Goal: Information Seeking & Learning: Learn about a topic

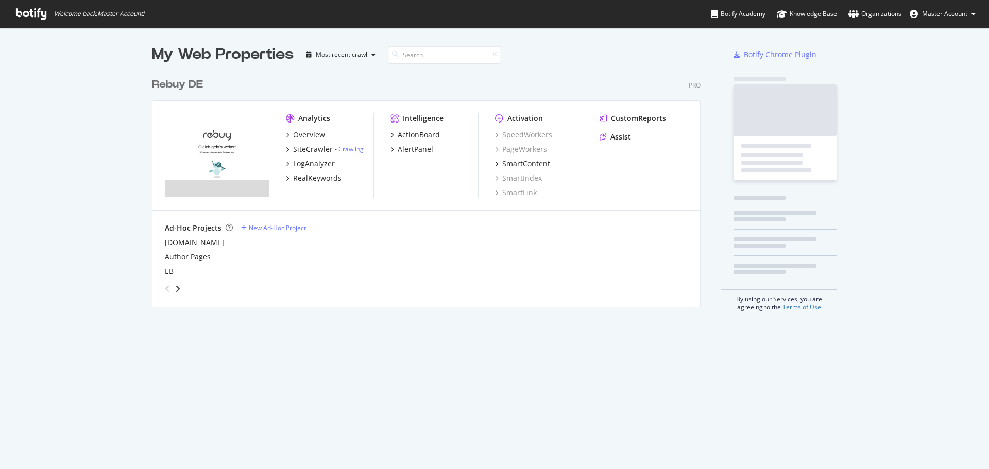
scroll to position [234, 549]
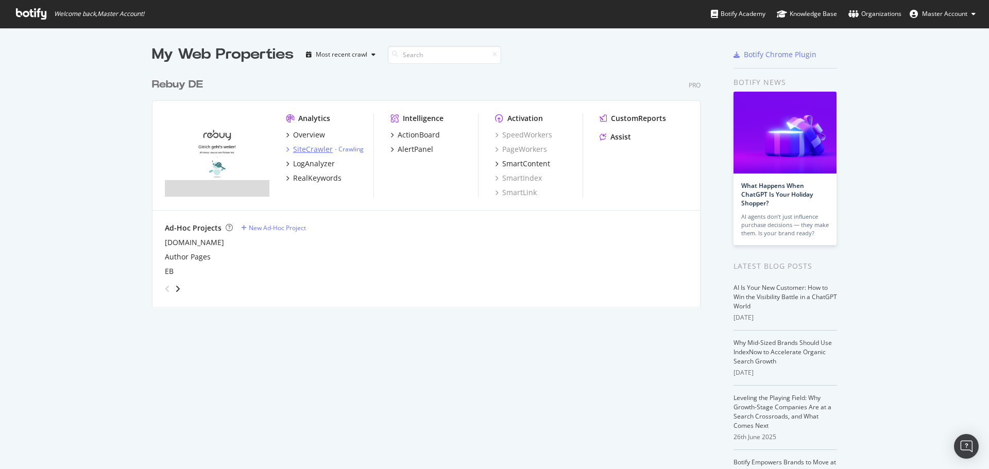
click at [305, 150] on div "SiteCrawler" at bounding box center [313, 149] width 40 height 10
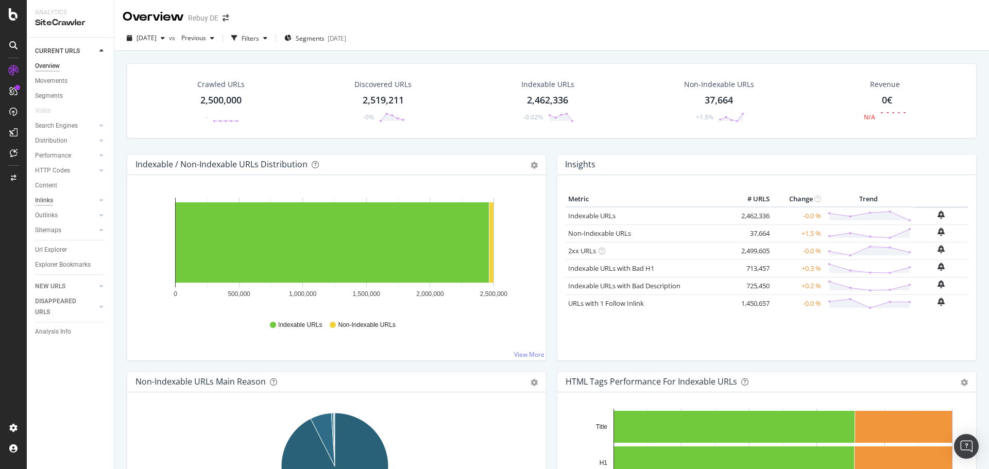
click at [44, 204] on div "Inlinks" at bounding box center [44, 200] width 18 height 11
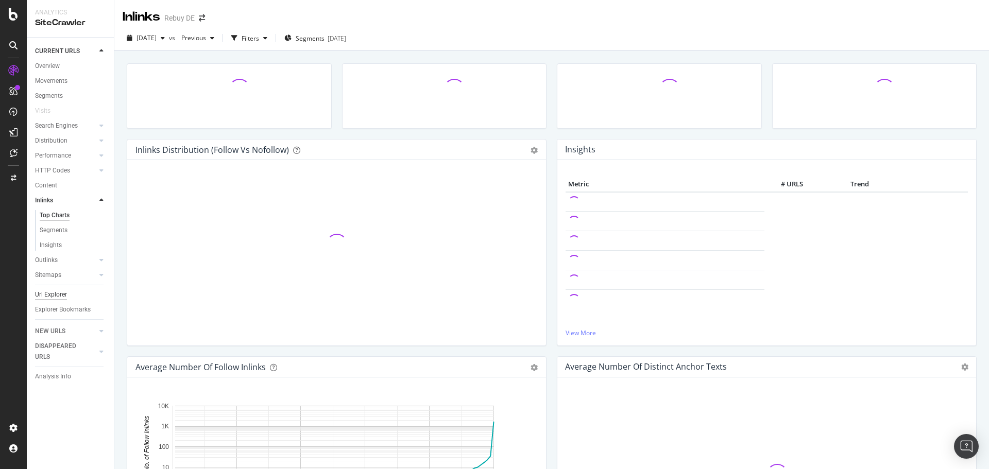
click at [61, 297] on div "Url Explorer" at bounding box center [51, 295] width 32 height 11
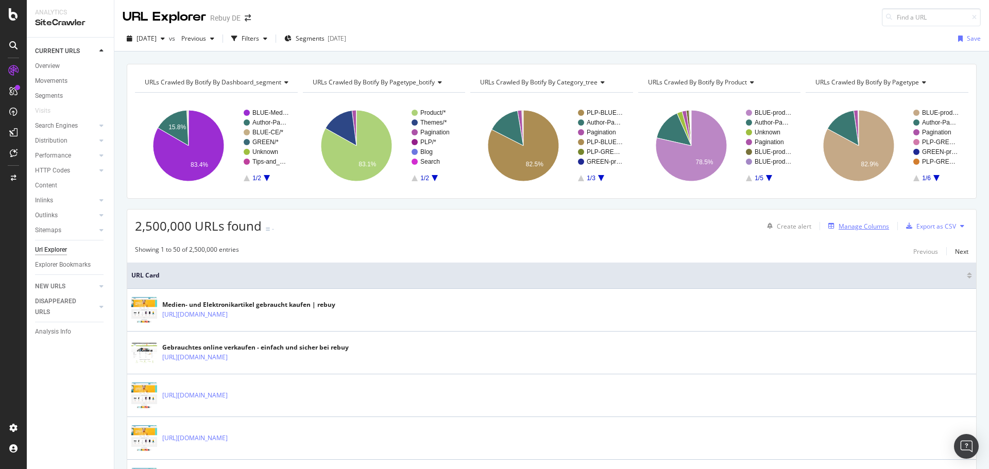
click at [847, 232] on div "Manage Columns" at bounding box center [856, 226] width 65 height 11
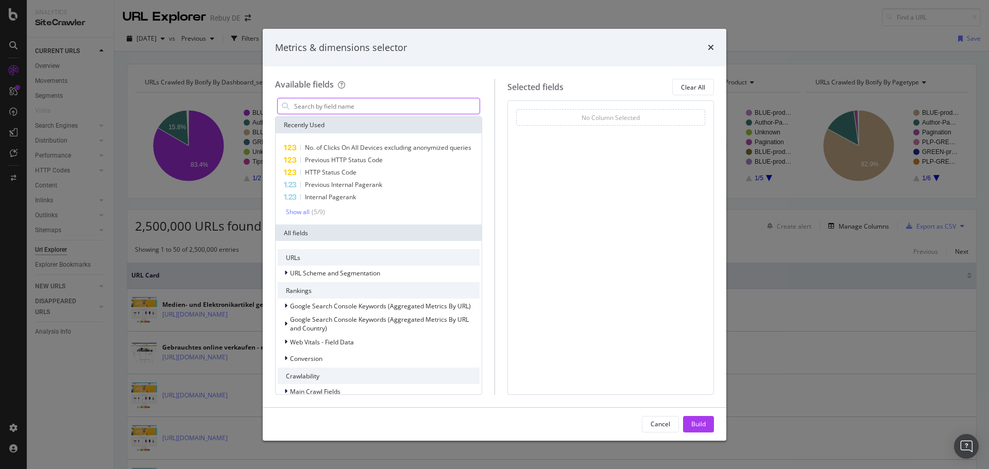
click at [341, 105] on input "modal" at bounding box center [386, 105] width 187 height 15
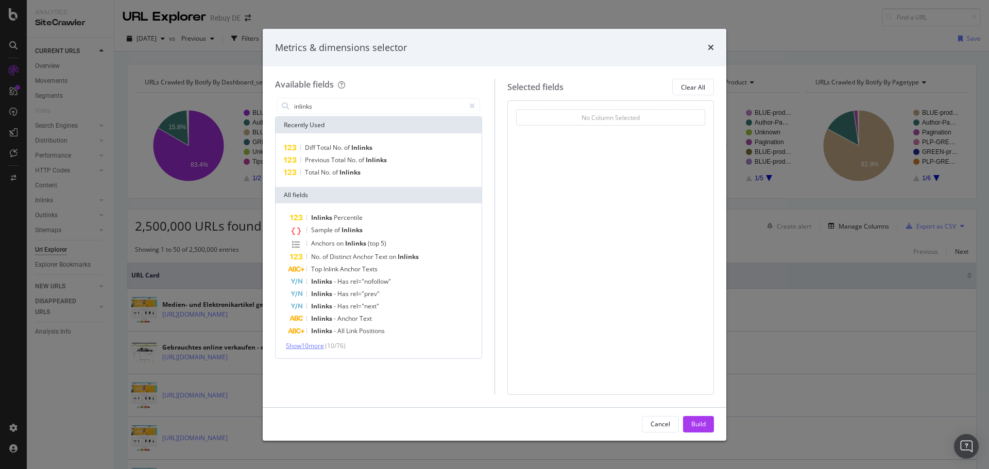
type input "inlinks"
click at [324, 345] on span "Show 10 more" at bounding box center [305, 346] width 38 height 9
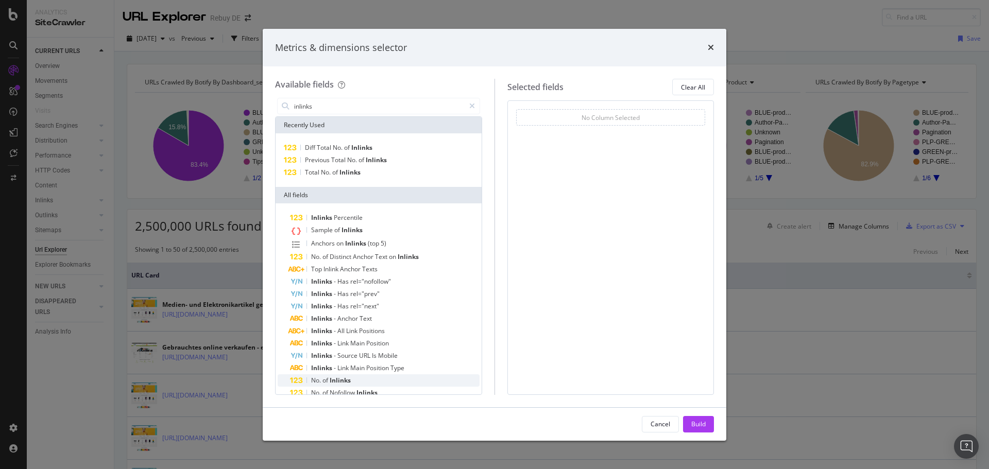
click at [323, 380] on span "of" at bounding box center [326, 380] width 7 height 9
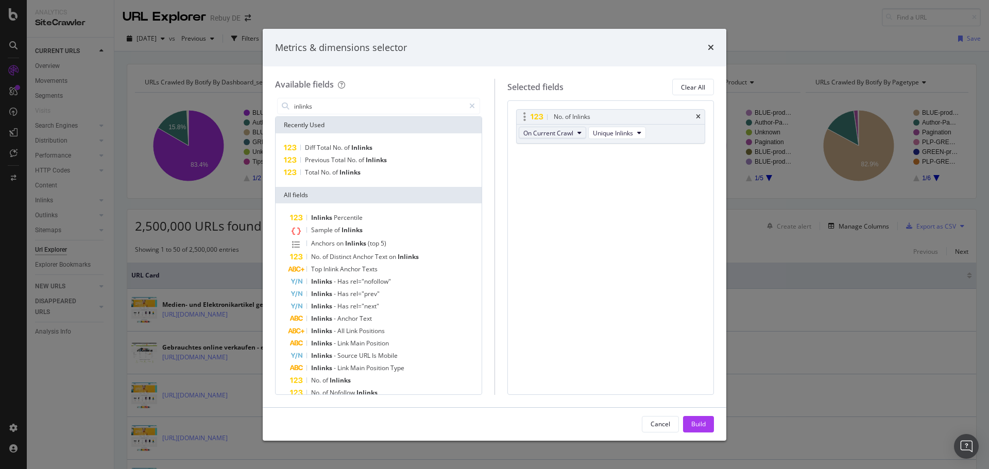
click at [575, 136] on button "On Current Crawl" at bounding box center [553, 133] width 68 height 12
click at [610, 138] on button "Unique Inlinks" at bounding box center [617, 133] width 58 height 12
click at [624, 132] on span "Unique Inlinks" at bounding box center [613, 133] width 40 height 9
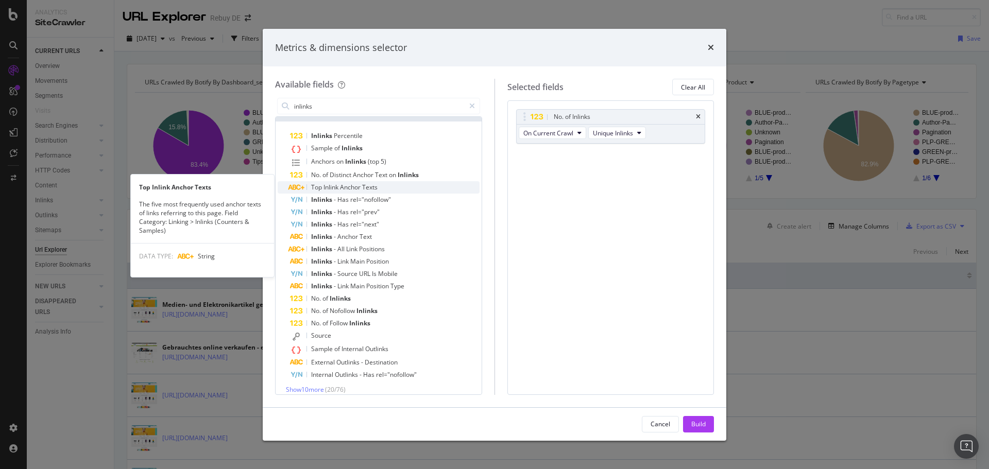
scroll to position [90, 0]
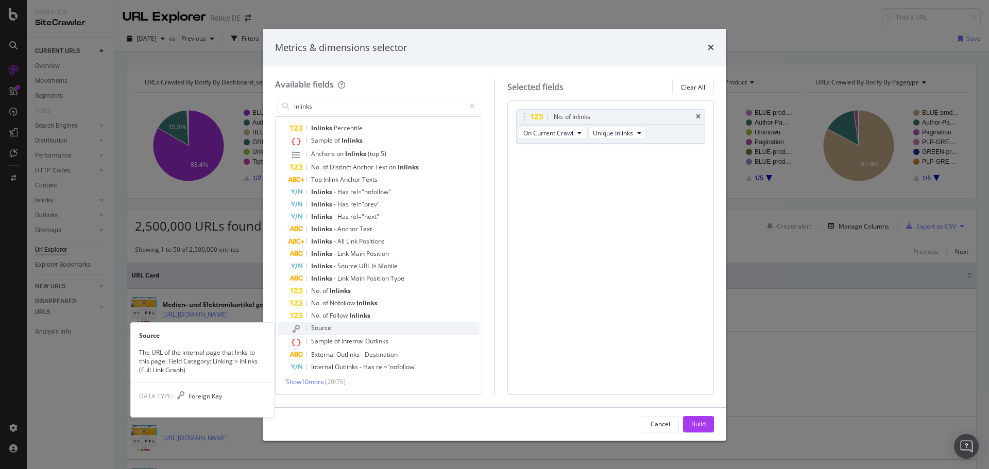
click at [366, 331] on div "Source" at bounding box center [385, 328] width 190 height 13
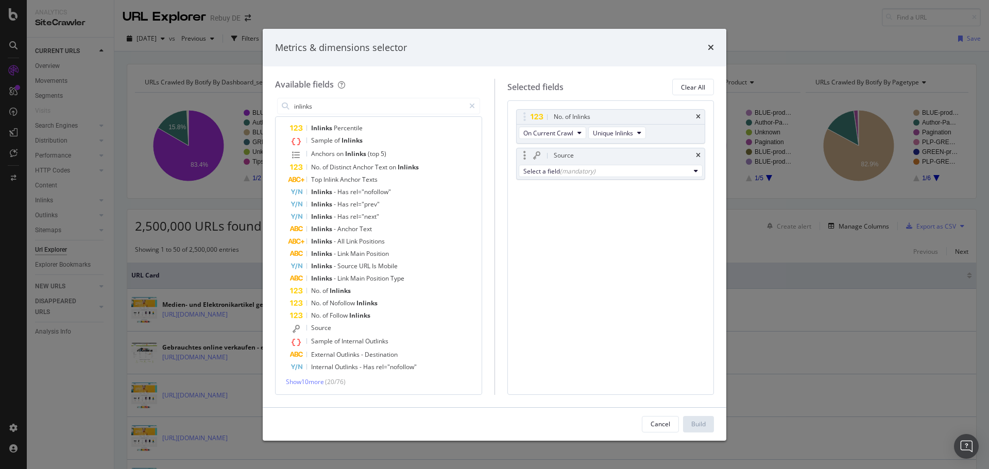
click at [604, 164] on div "Select a field (mandatory)" at bounding box center [611, 171] width 189 height 16
click at [602, 170] on div "Select a field (mandatory)" at bounding box center [607, 171] width 167 height 9
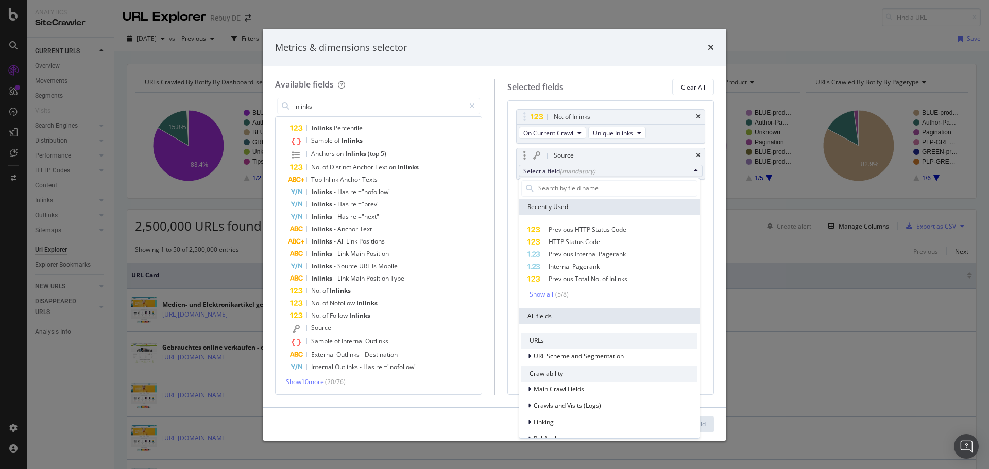
click at [702, 156] on div "Source" at bounding box center [611, 155] width 189 height 14
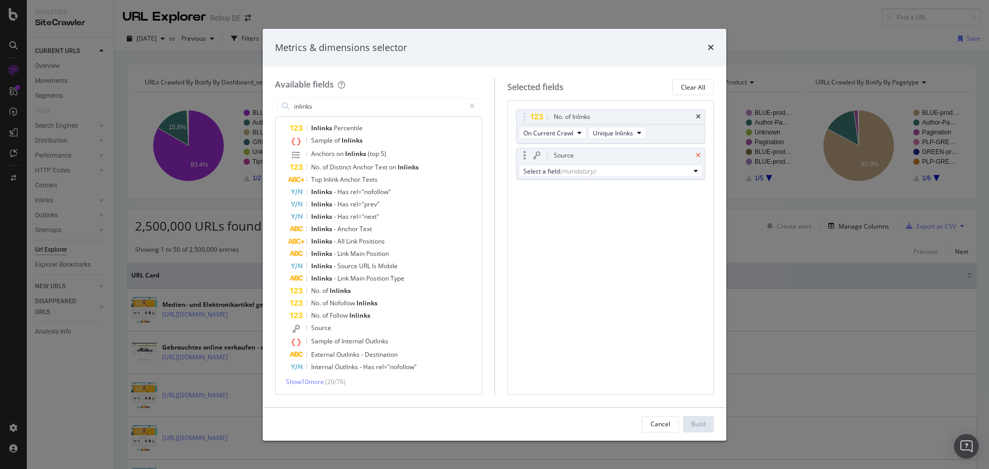
click at [698, 153] on icon "times" at bounding box center [698, 156] width 5 height 6
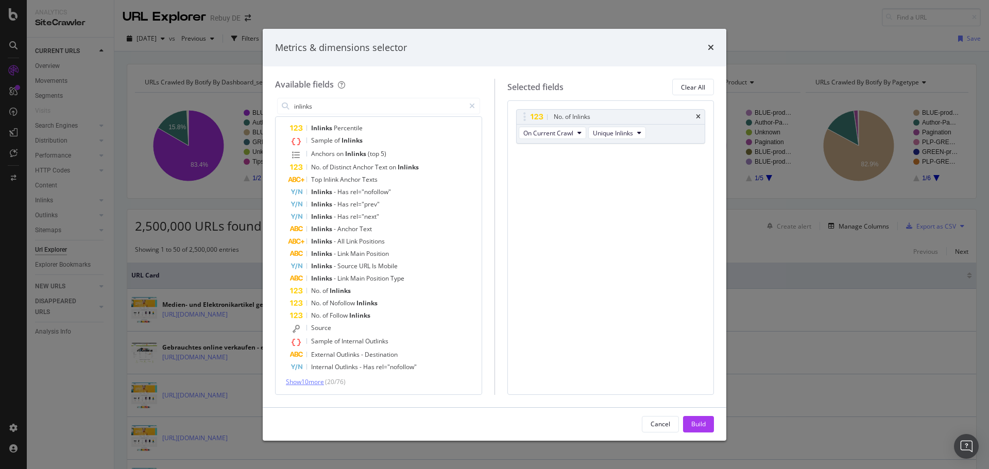
click at [307, 383] on span "Show 10 more" at bounding box center [305, 382] width 38 height 9
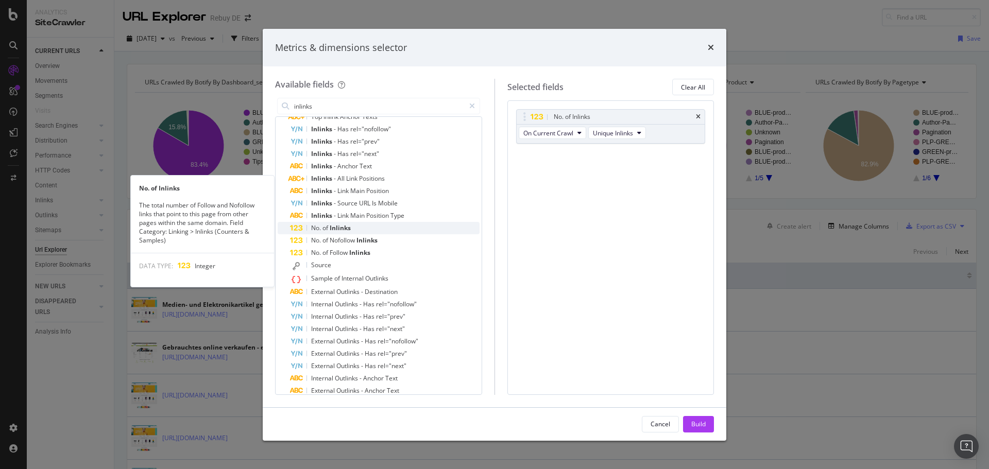
scroll to position [213, 0]
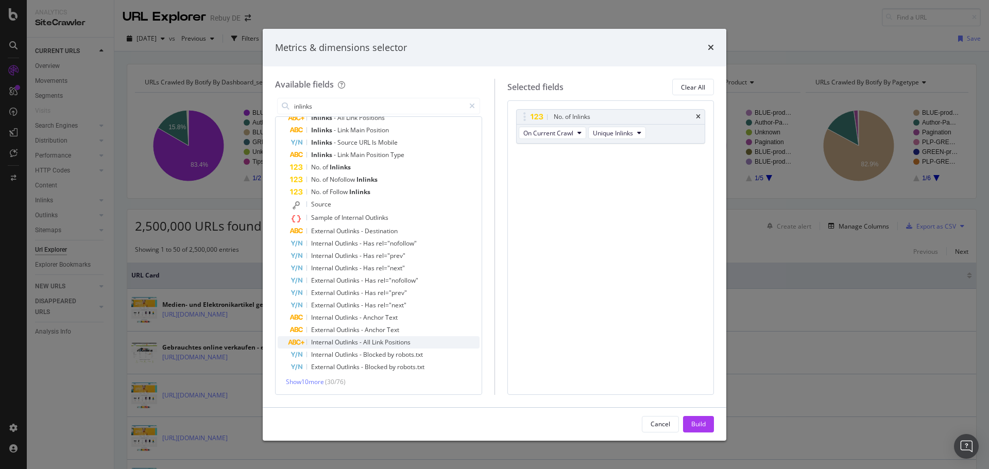
click at [406, 342] on span "Positions" at bounding box center [398, 342] width 26 height 9
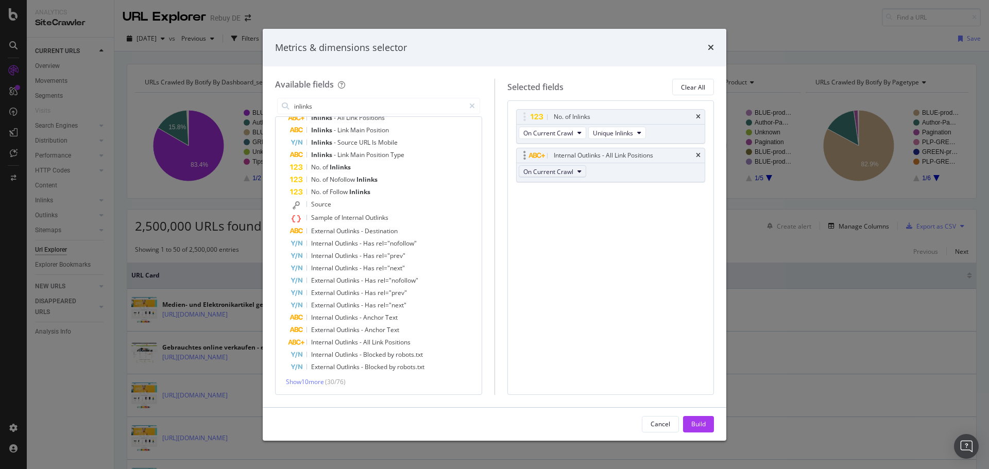
click at [572, 174] on span "On Current Crawl" at bounding box center [549, 171] width 50 height 9
click at [703, 424] on div "Build" at bounding box center [698, 424] width 14 height 9
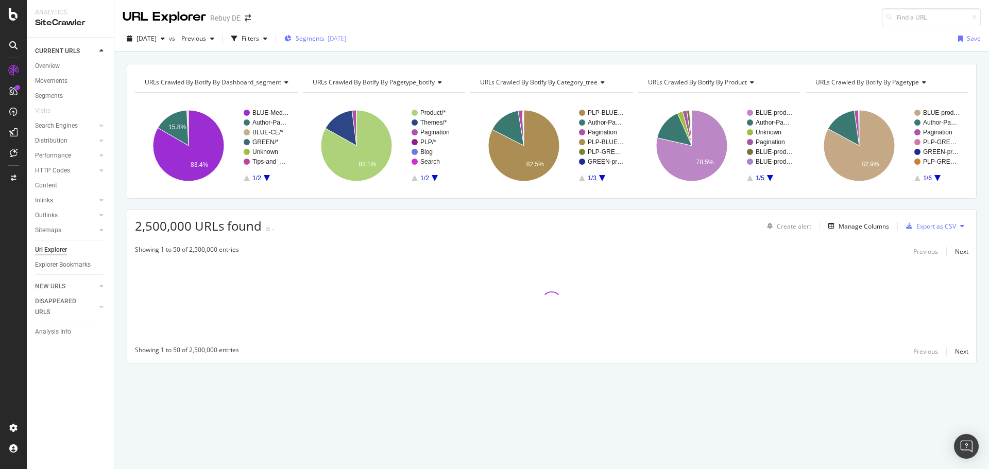
click at [327, 46] on div "Segments [DATE]" at bounding box center [315, 38] width 62 height 15
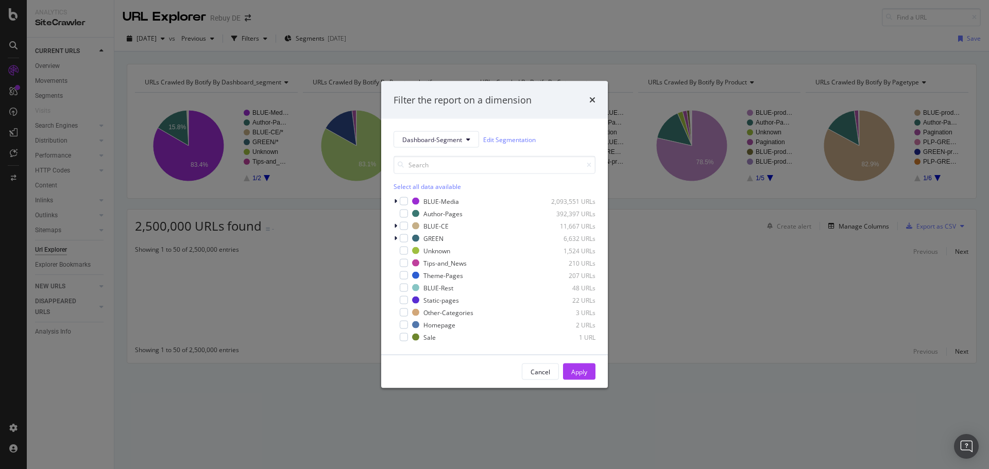
click at [454, 6] on div "Filter the report on a dimension Dashboard-Segment Edit Segmentation Select all…" at bounding box center [494, 234] width 989 height 469
